Goal: Transaction & Acquisition: Purchase product/service

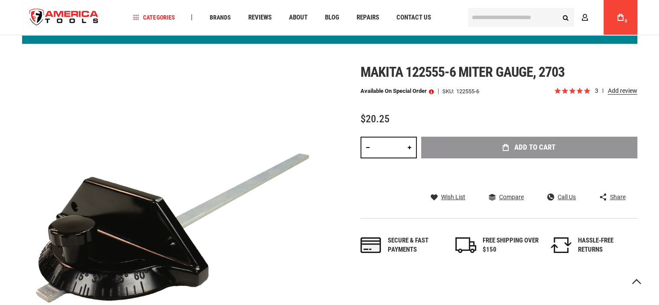
click at [542, 146] on div "Add to Cart" at bounding box center [529, 160] width 216 height 48
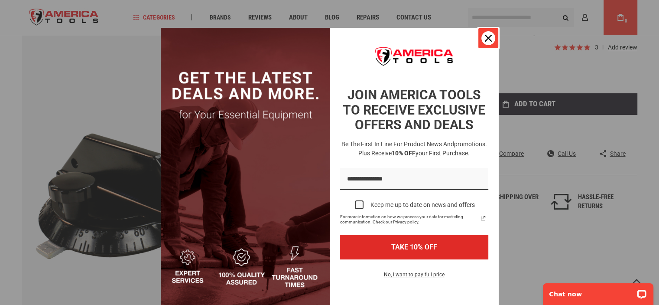
click at [485, 39] on icon "close icon" at bounding box center [488, 38] width 7 height 7
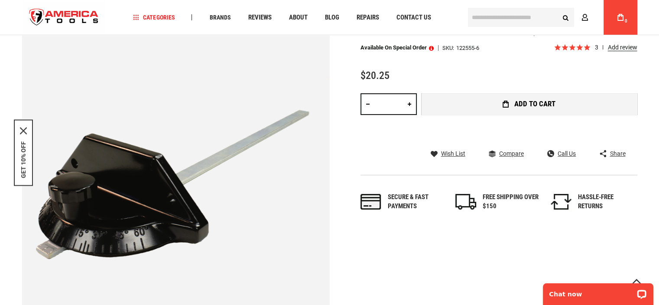
click at [537, 100] on span "Add to Cart" at bounding box center [534, 103] width 41 height 7
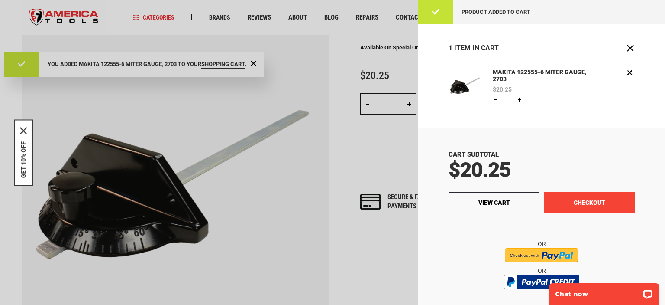
click at [582, 199] on button "Checkout" at bounding box center [589, 202] width 91 height 22
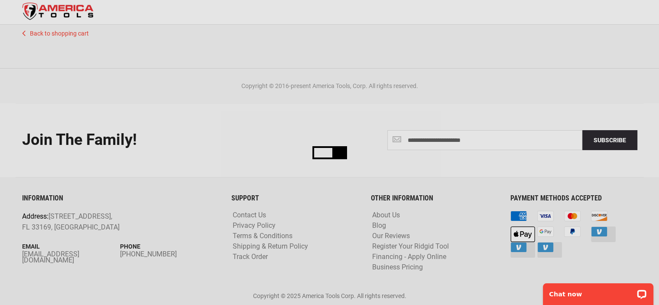
scroll to position [2, 0]
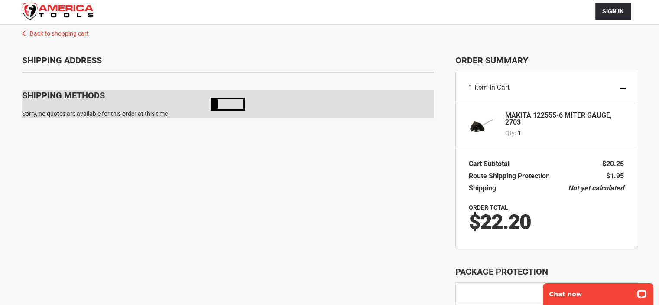
scroll to position [57, 0]
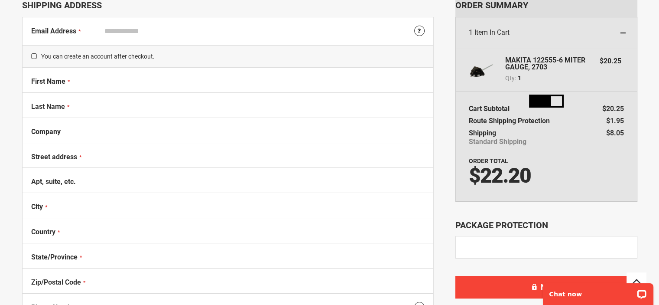
select select "**"
